Goal: Navigation & Orientation: Understand site structure

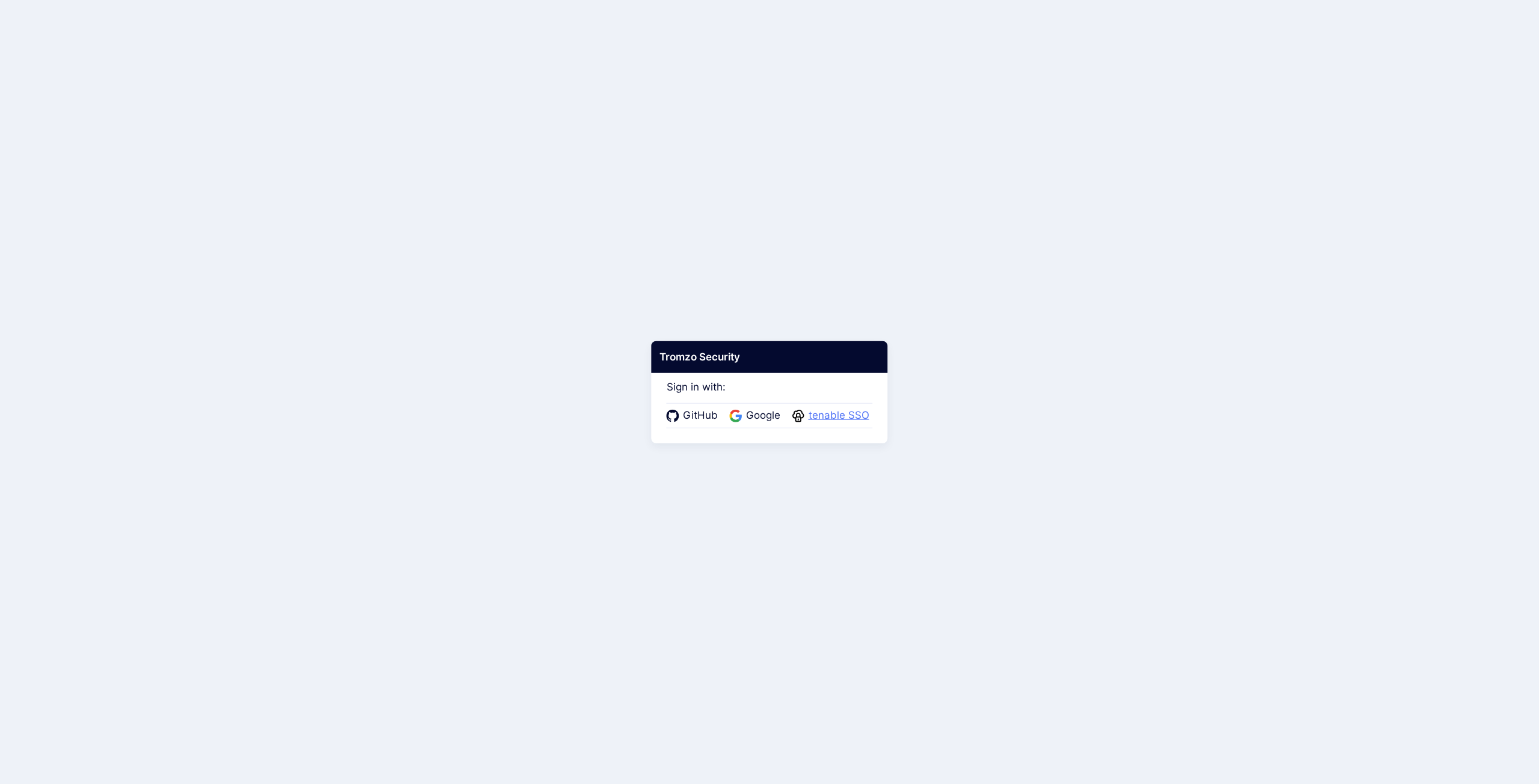
click at [836, 417] on span "tenable SSO" at bounding box center [838, 415] width 68 height 15
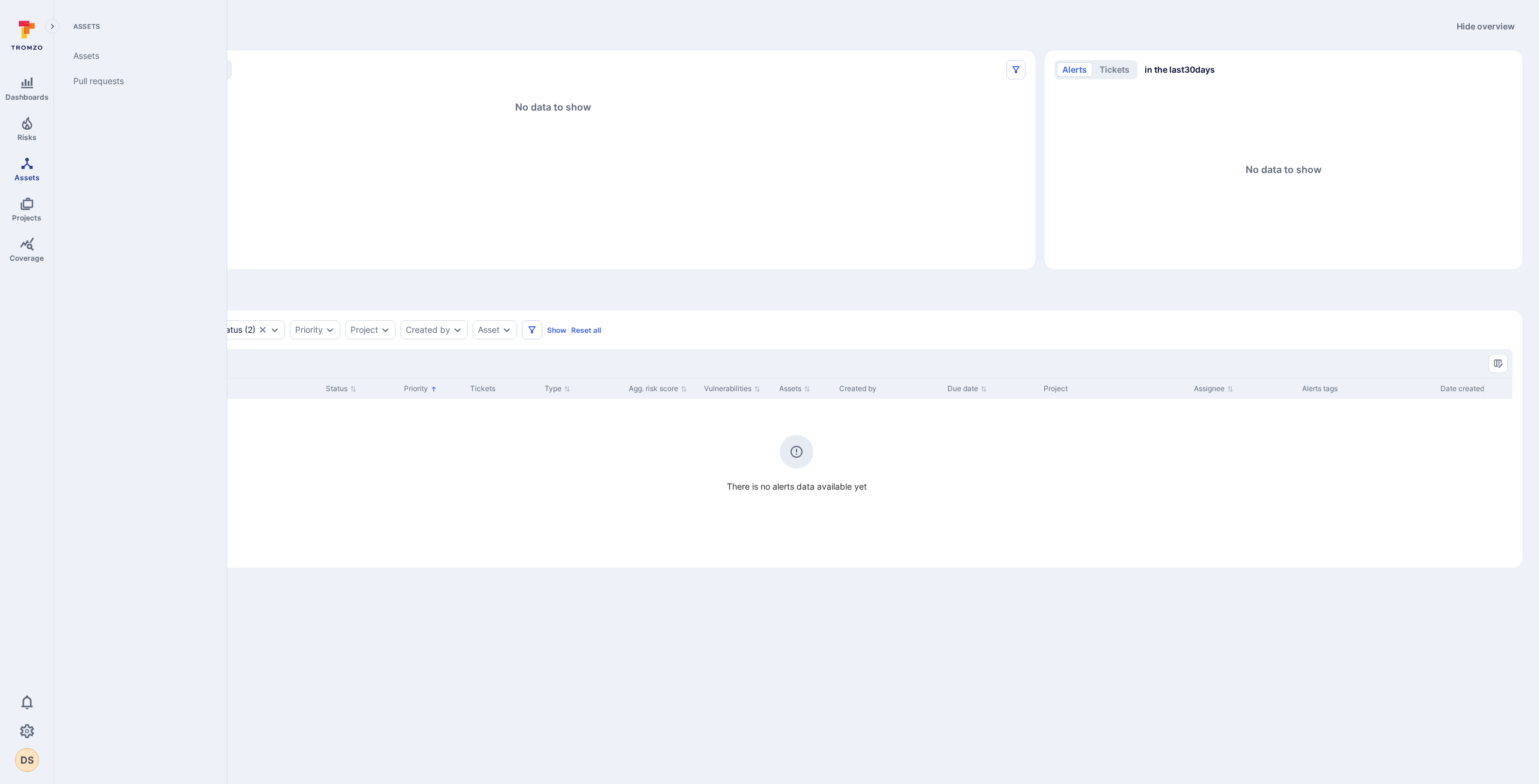
click at [33, 161] on icon "Assets" at bounding box center [27, 164] width 15 height 15
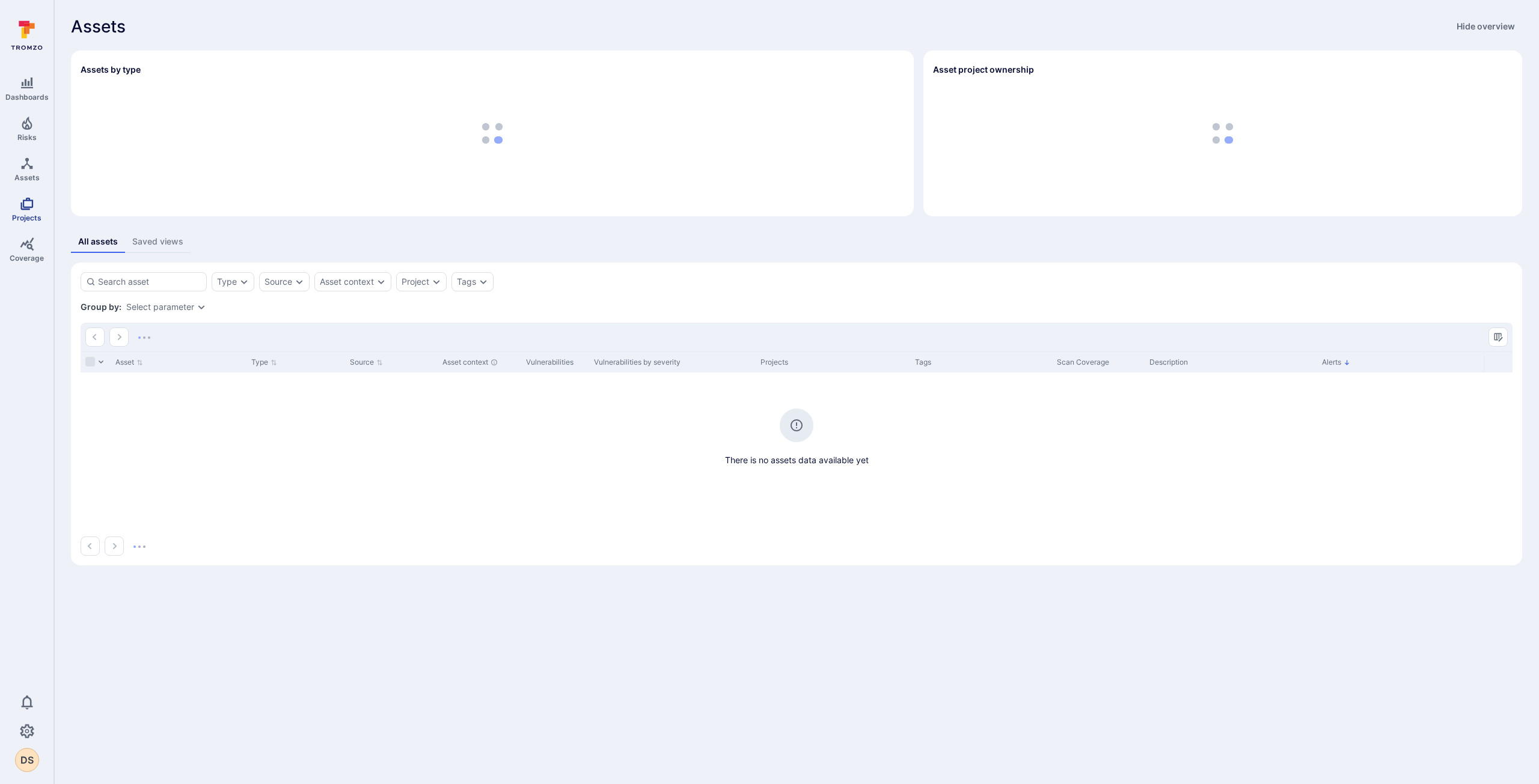
click at [25, 211] on link "Projects" at bounding box center [26, 209] width 54 height 35
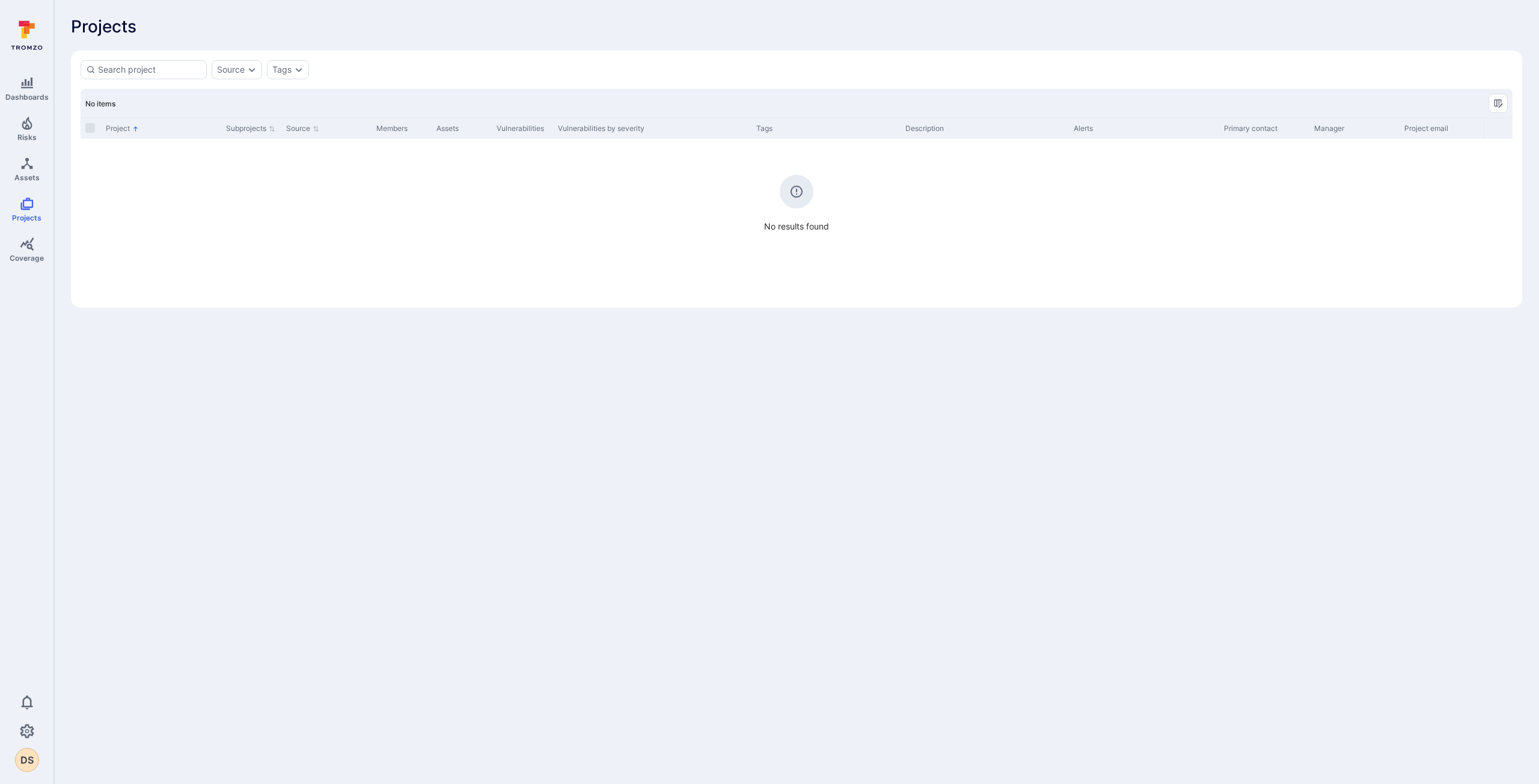
click at [783, 440] on body "Dashboards Risks Assets Projects Coverage 0 DS Projects Projects Source Tags No…" at bounding box center [770, 392] width 1539 height 784
